Goal: Information Seeking & Learning: Learn about a topic

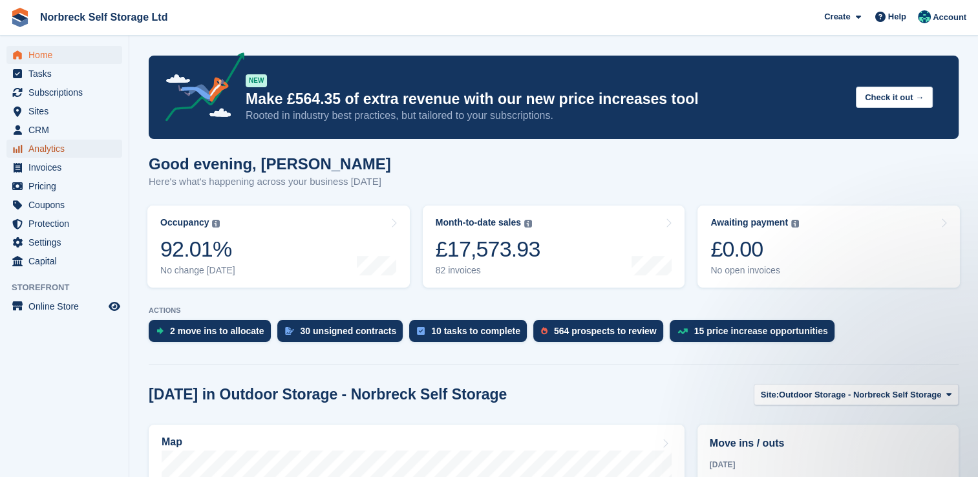
click at [41, 149] on span "Analytics" at bounding box center [67, 149] width 78 height 18
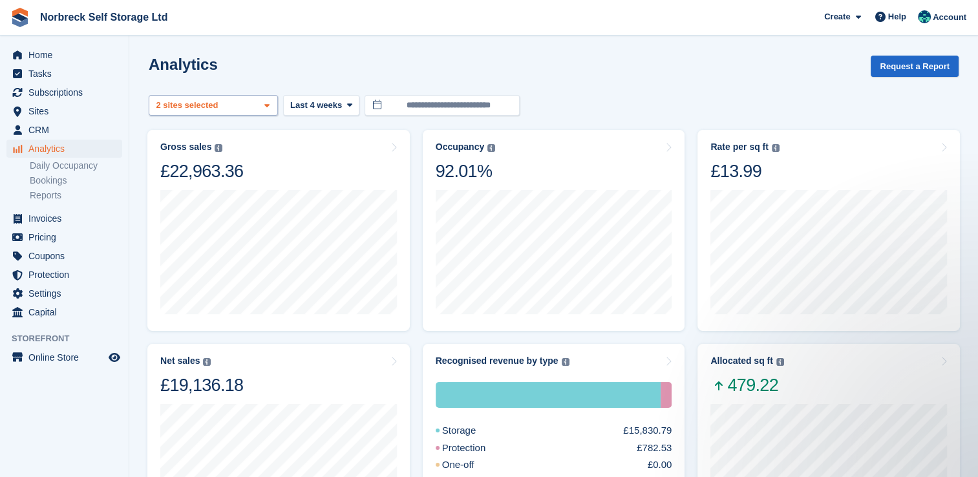
click at [271, 105] on span at bounding box center [267, 106] width 10 height 10
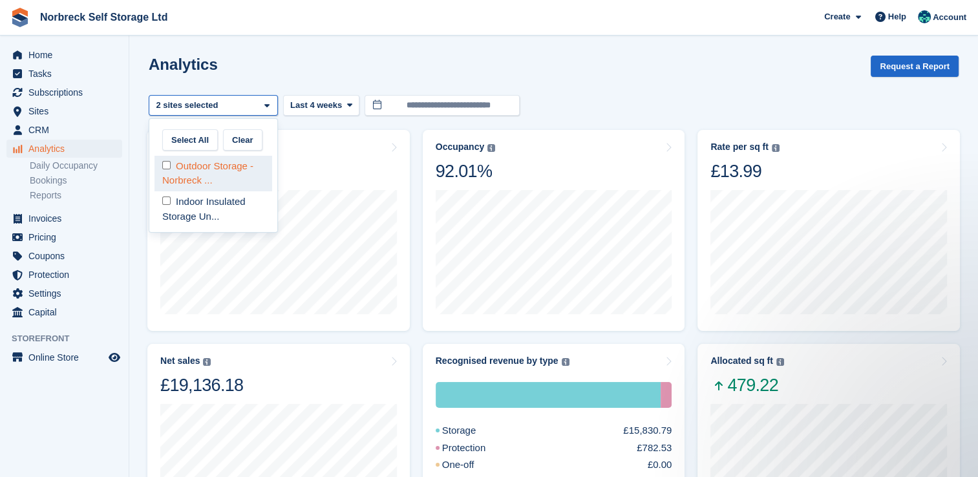
click at [255, 177] on div "Outdoor Storage - Norbreck ..." at bounding box center [213, 174] width 118 height 36
select select "****"
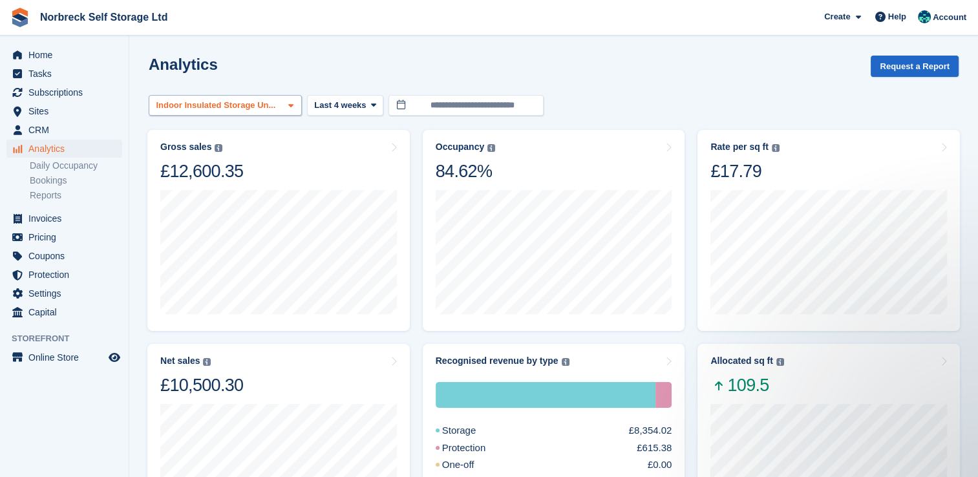
click at [279, 107] on div "Indoor Insulated Storage Un..." at bounding box center [225, 105] width 153 height 21
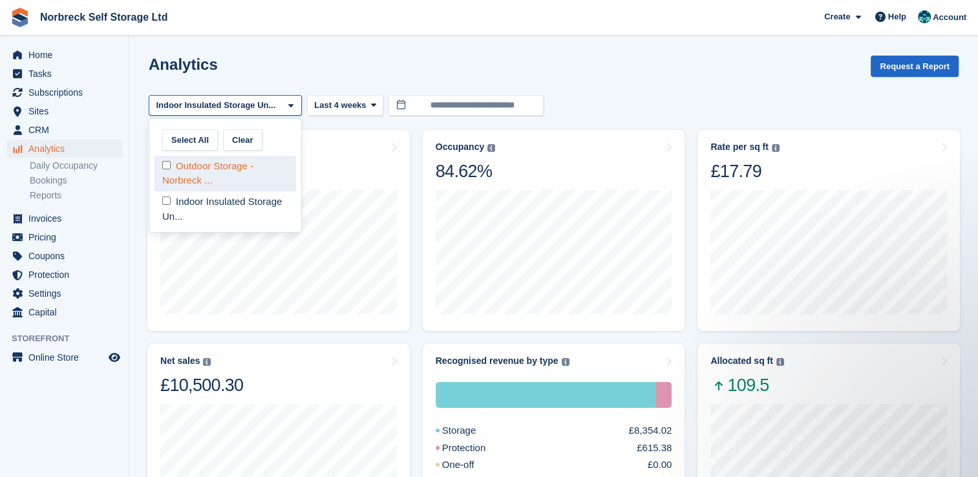
click at [242, 168] on div "Outdoor Storage - Norbreck ..." at bounding box center [225, 174] width 142 height 36
select select "****"
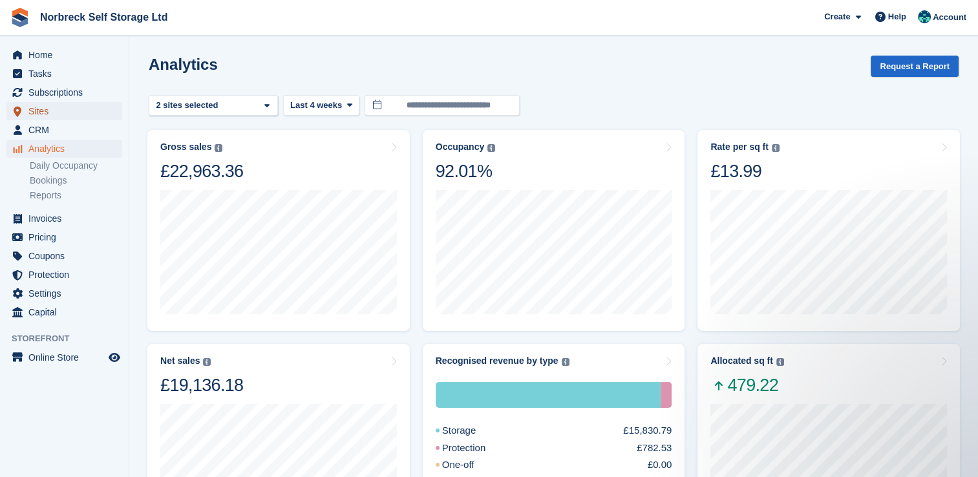
click at [37, 107] on span "Sites" at bounding box center [67, 111] width 78 height 18
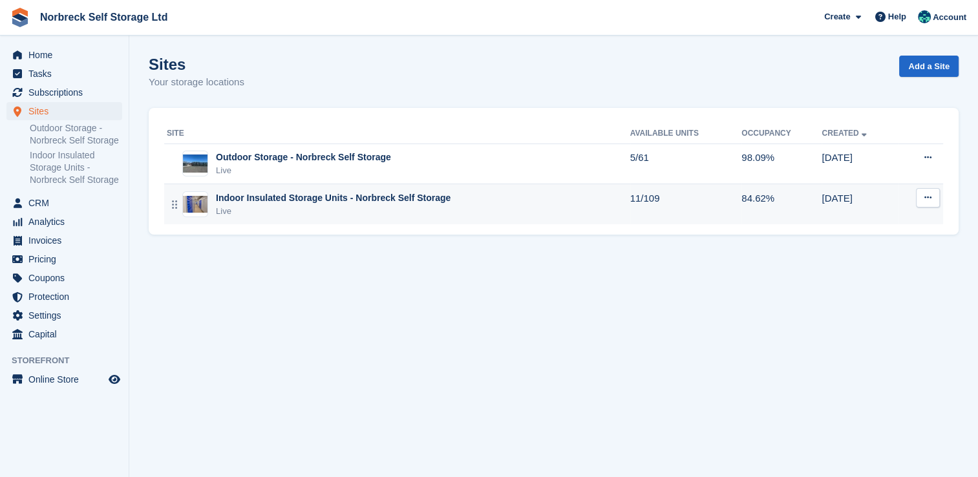
click at [207, 200] on figure at bounding box center [195, 204] width 26 height 26
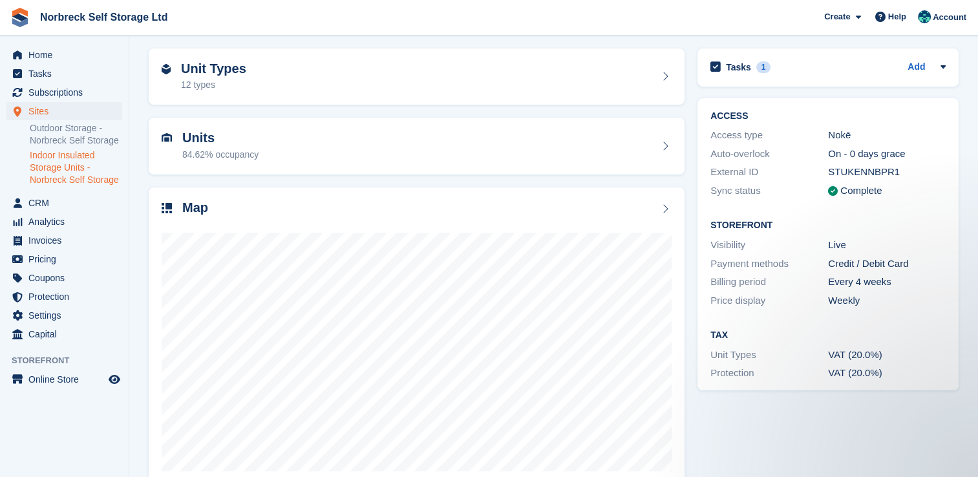
scroll to position [74, 0]
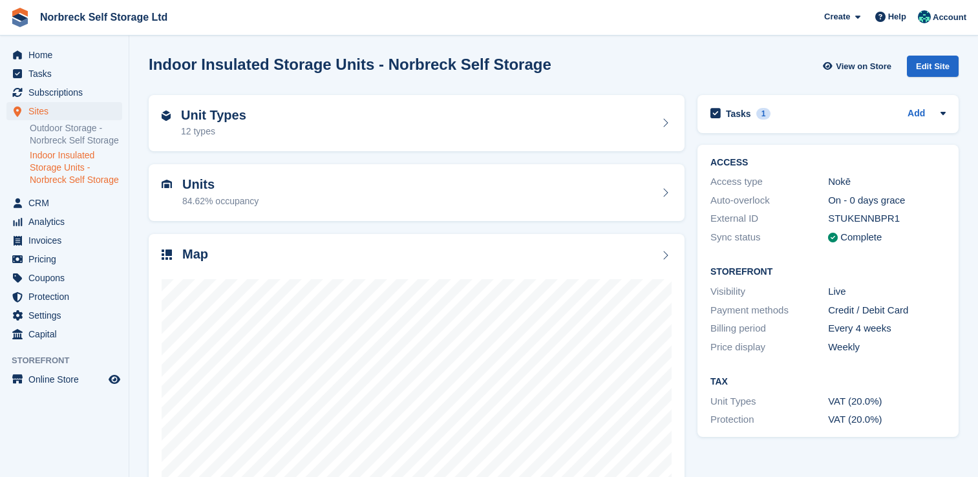
scroll to position [74, 0]
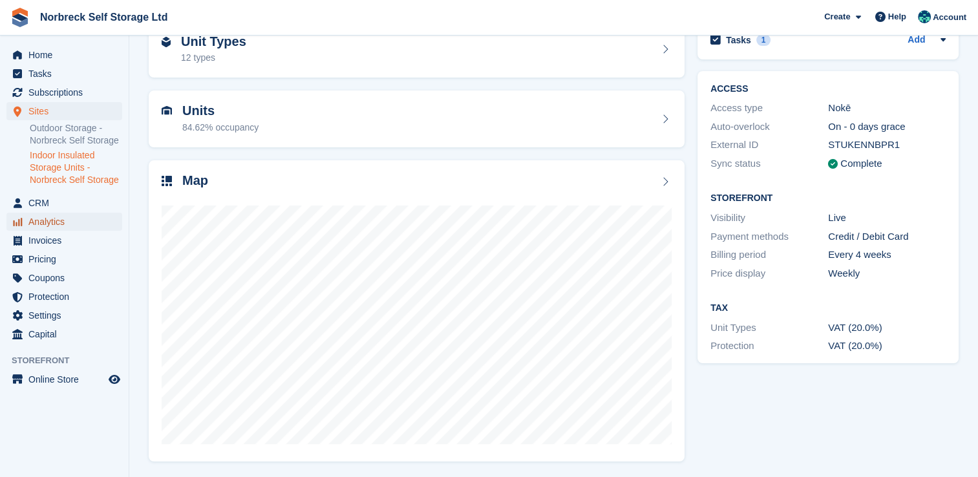
click at [47, 227] on span "Analytics" at bounding box center [67, 222] width 78 height 18
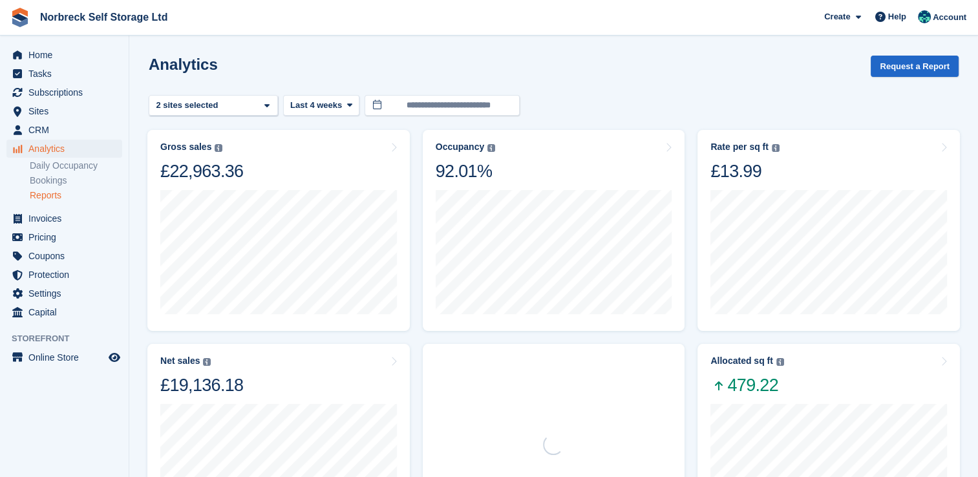
click at [47, 194] on link "Reports" at bounding box center [76, 195] width 92 height 12
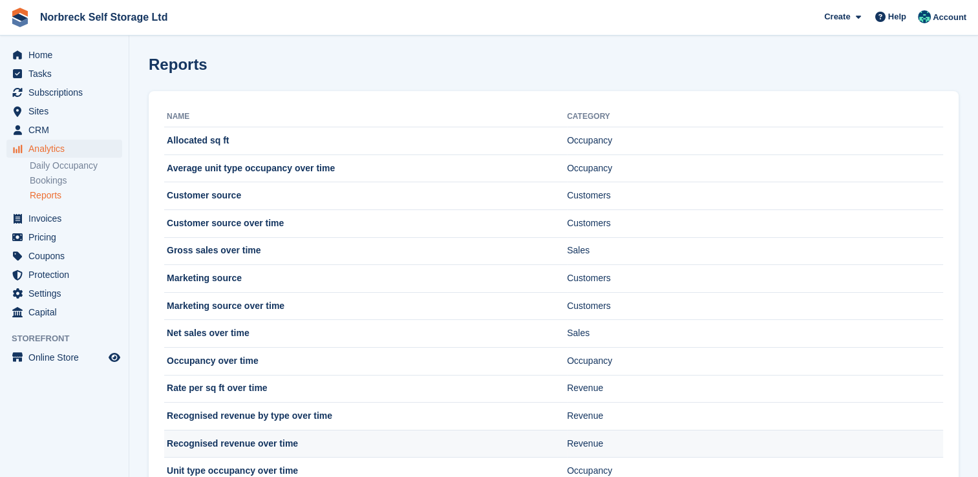
click at [262, 447] on td "Recognised revenue over time" at bounding box center [365, 444] width 403 height 28
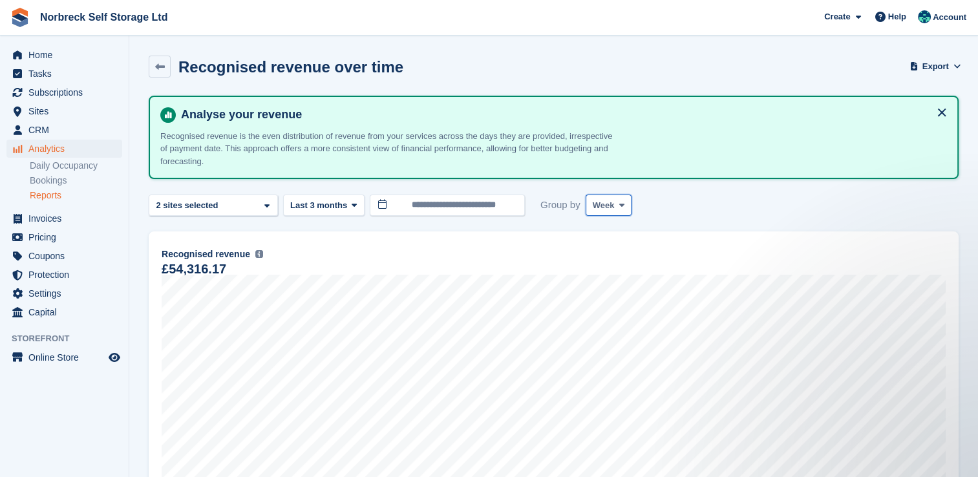
click at [608, 206] on span "Week" at bounding box center [604, 205] width 22 height 13
click at [611, 273] on link "Month" at bounding box center [647, 282] width 112 height 23
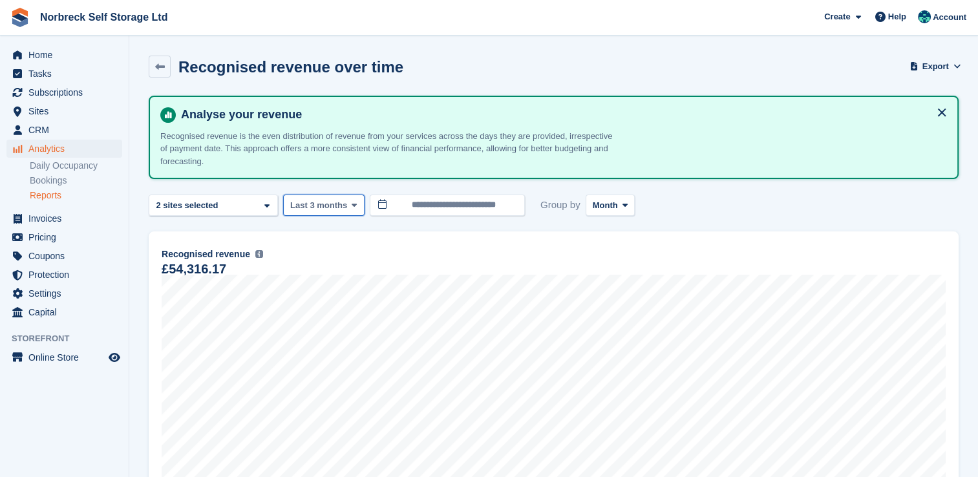
click at [352, 201] on icon at bounding box center [354, 205] width 5 height 8
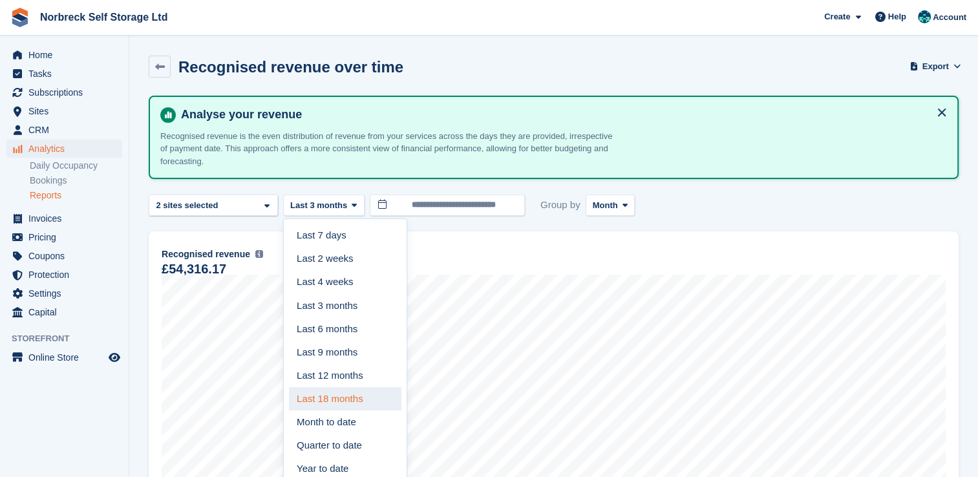
click at [349, 389] on link "Last 18 months" at bounding box center [345, 398] width 112 height 23
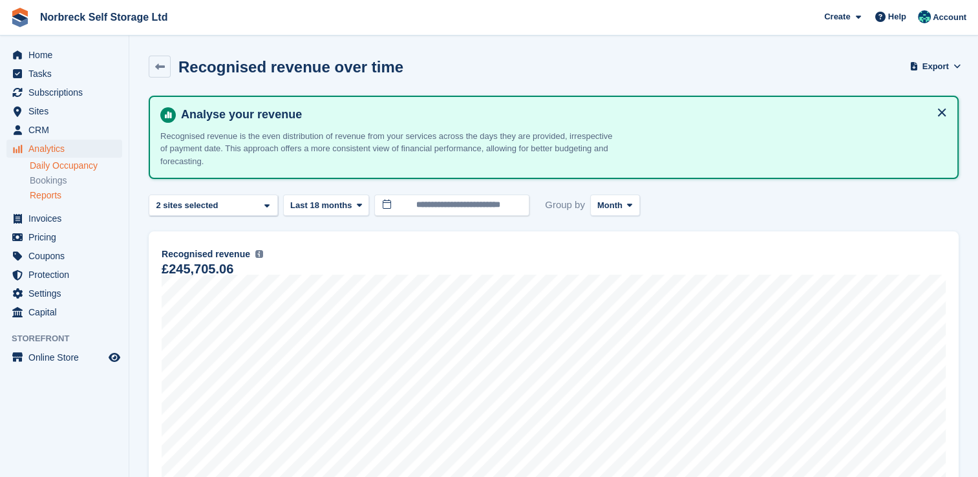
click at [65, 169] on link "Daily Occupancy" at bounding box center [76, 166] width 92 height 12
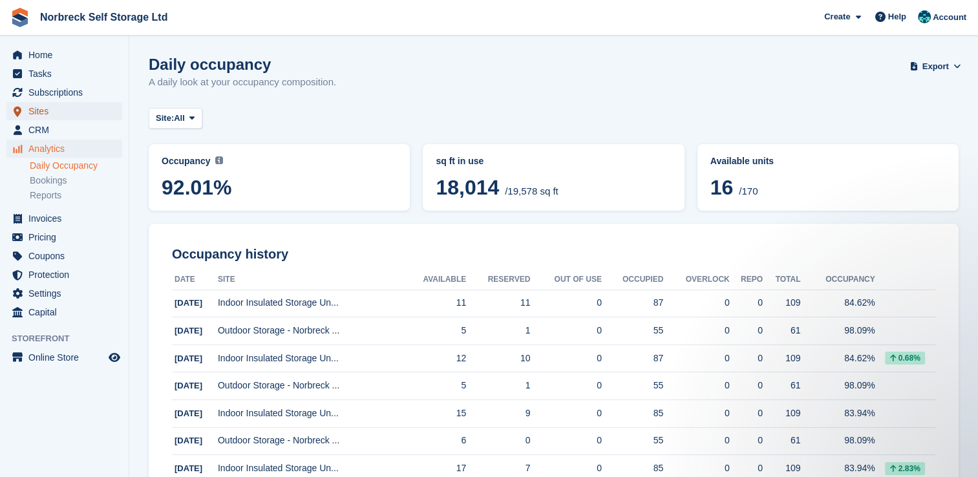
click at [41, 111] on span "Sites" at bounding box center [67, 111] width 78 height 18
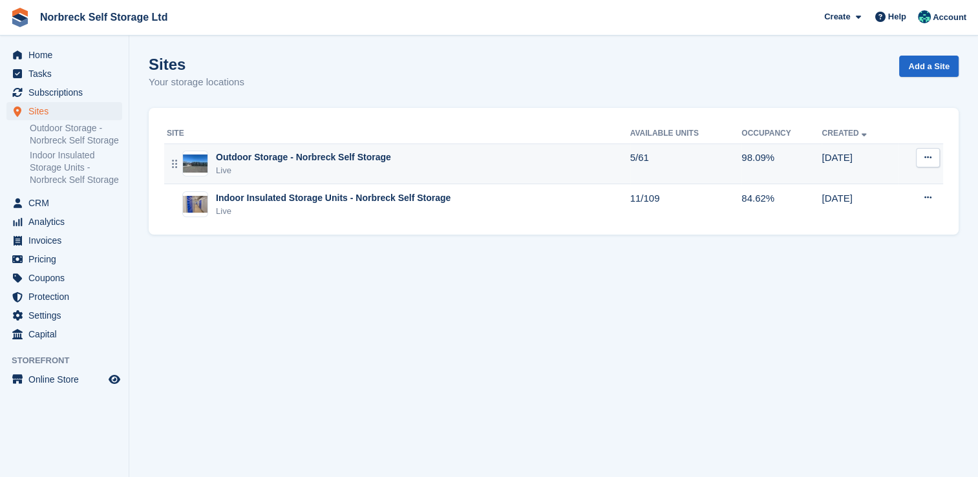
click at [204, 161] on img at bounding box center [195, 163] width 25 height 19
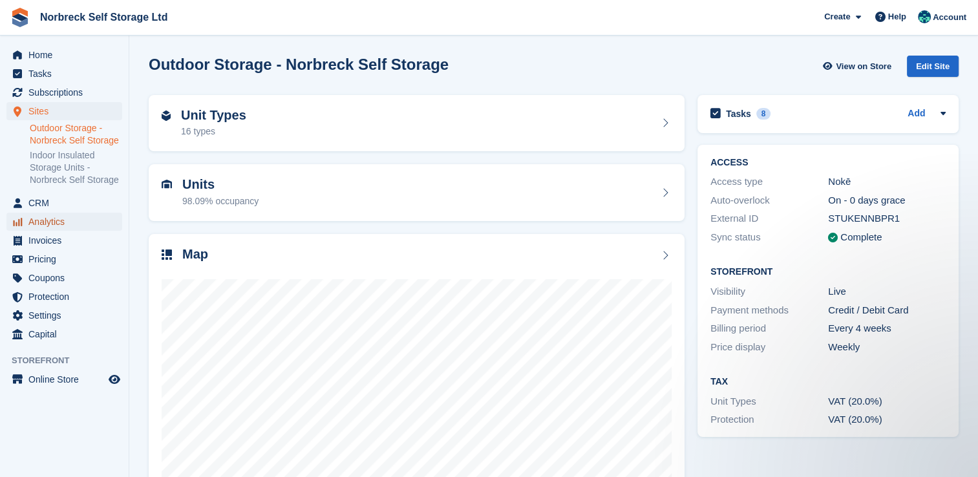
click at [55, 221] on span "Analytics" at bounding box center [67, 222] width 78 height 18
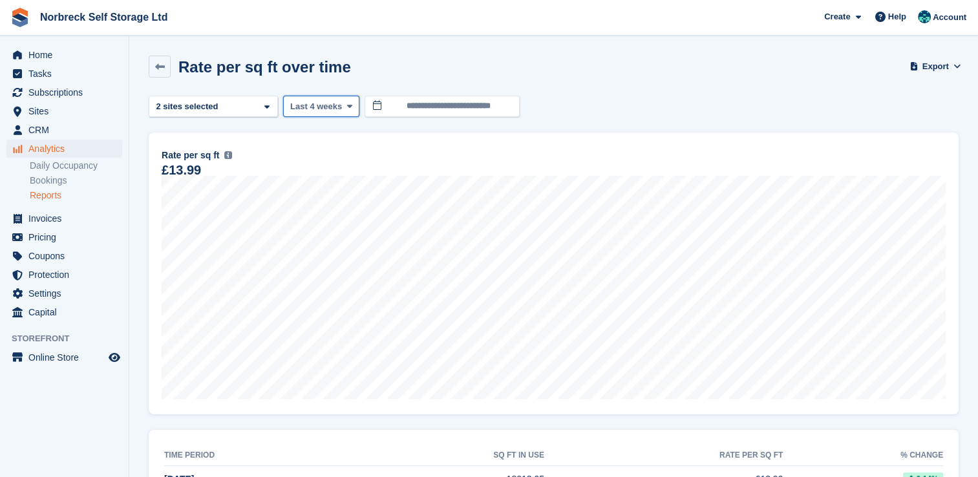
click at [348, 107] on span at bounding box center [349, 106] width 10 height 10
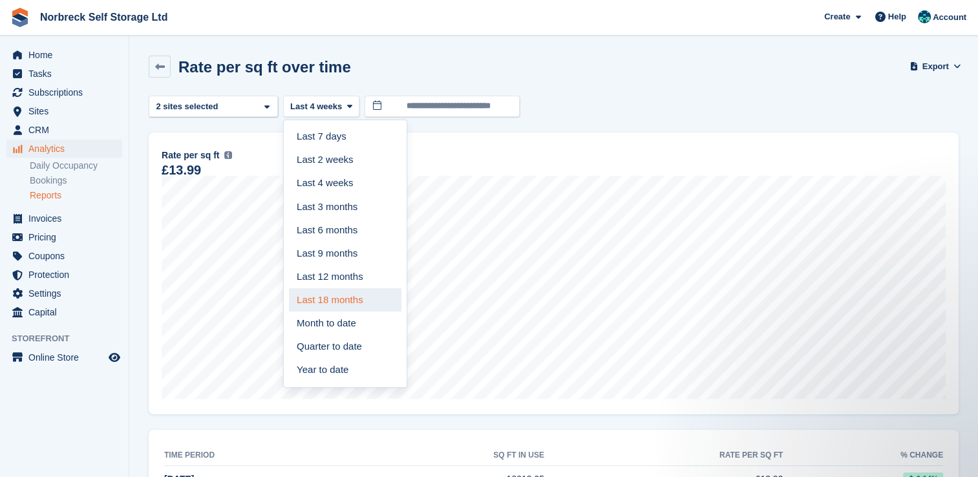
click at [341, 300] on link "Last 18 months" at bounding box center [345, 299] width 112 height 23
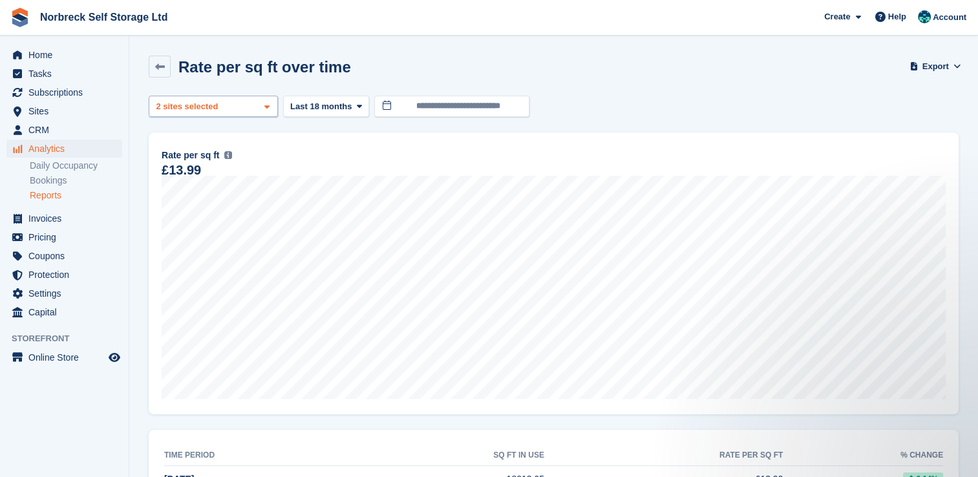
click at [266, 107] on icon at bounding box center [266, 107] width 5 height 8
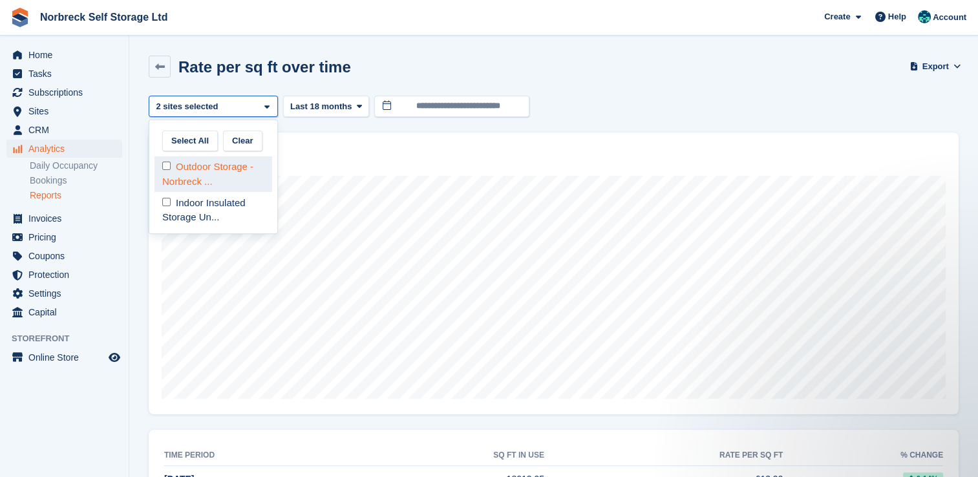
click at [207, 173] on div "Outdoor Storage - Norbreck ..." at bounding box center [213, 174] width 118 height 36
select select "****"
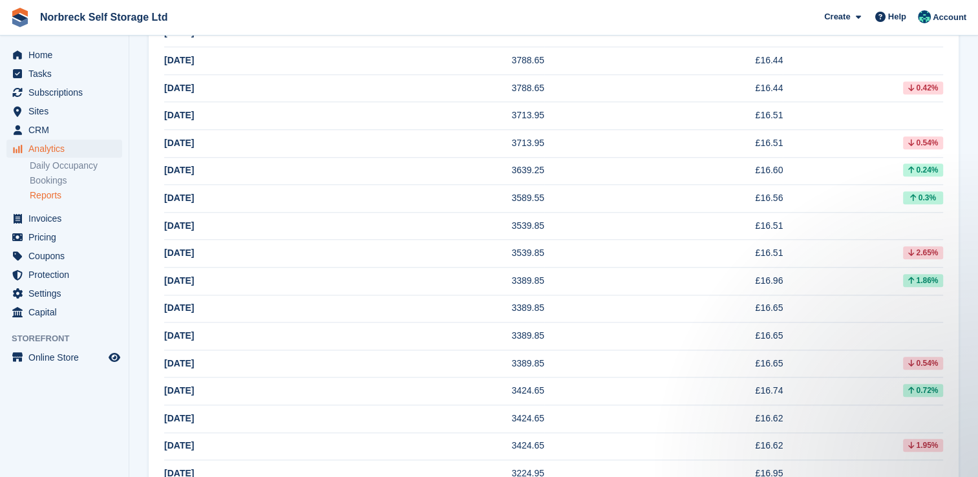
scroll to position [11009, 0]
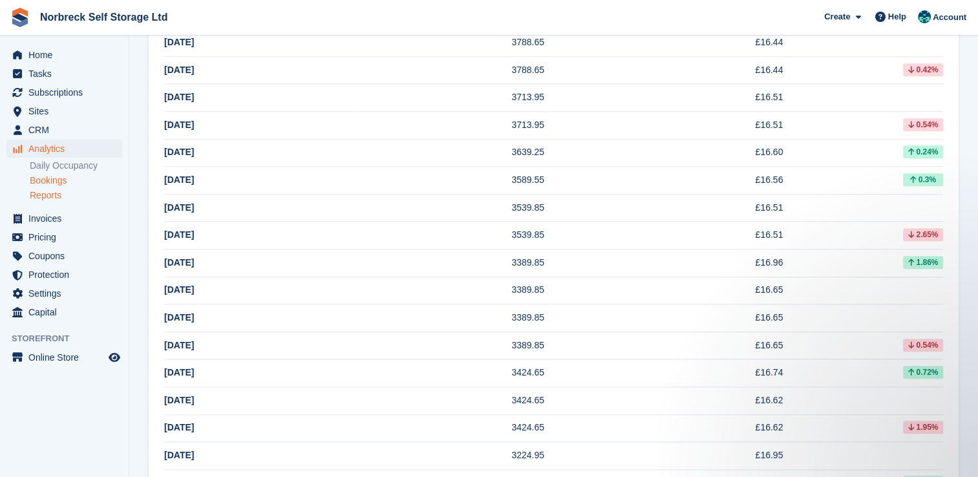
click at [54, 178] on link "Bookings" at bounding box center [76, 181] width 92 height 12
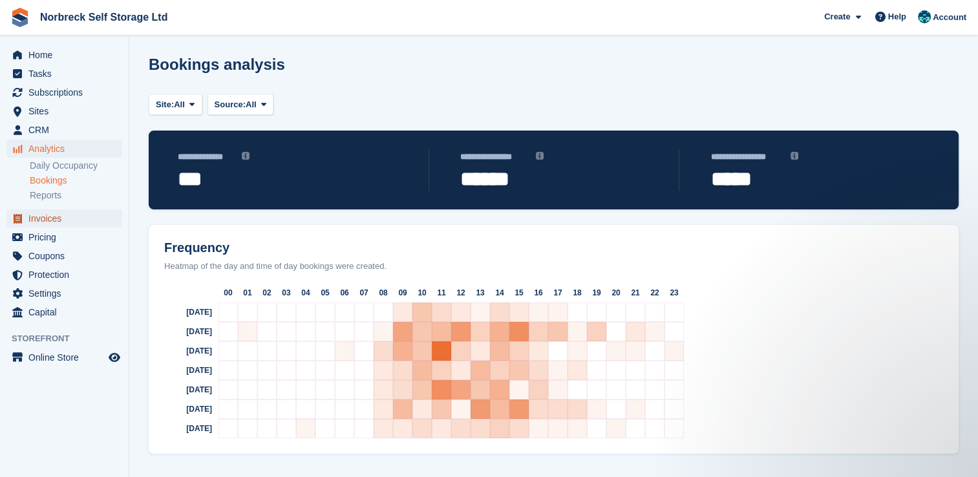
click at [52, 214] on span "Invoices" at bounding box center [67, 218] width 78 height 18
